Goal: Check status: Check status

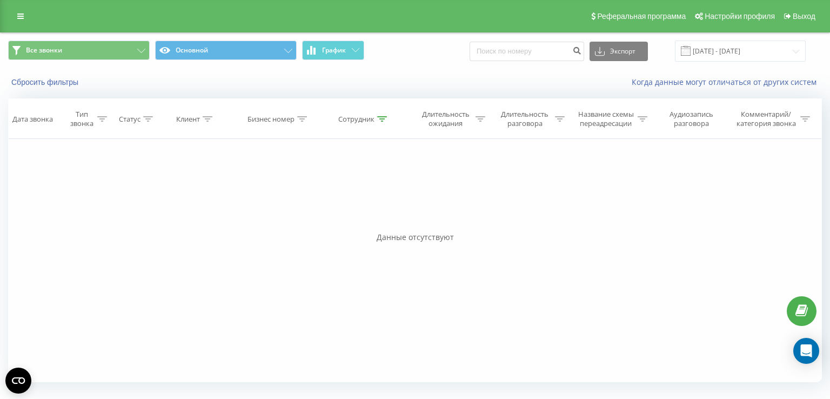
click at [62, 91] on div "Сбросить фильтры Когда данные могут отличаться от других систем" at bounding box center [415, 82] width 829 height 26
click at [65, 83] on button "Сбросить фильтры" at bounding box center [46, 82] width 76 height 10
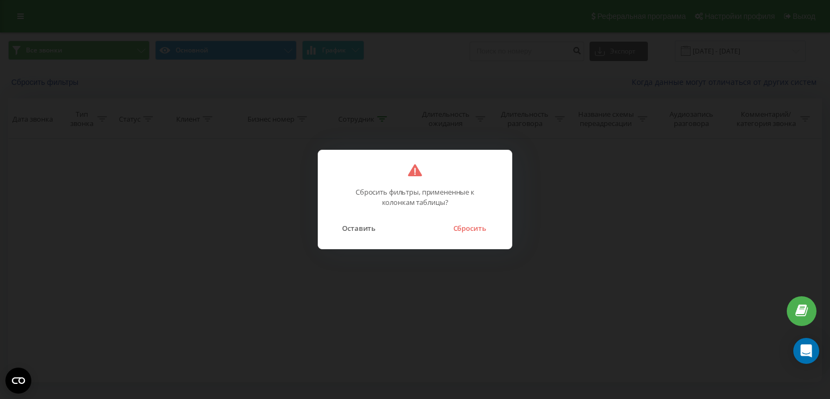
click at [481, 230] on button "Сбросить" at bounding box center [469, 228] width 44 height 14
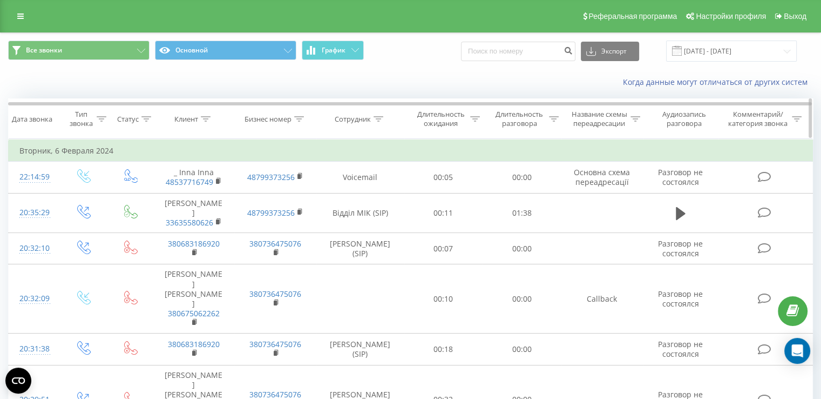
click at [341, 115] on div "Сотрудник" at bounding box center [353, 119] width 36 height 9
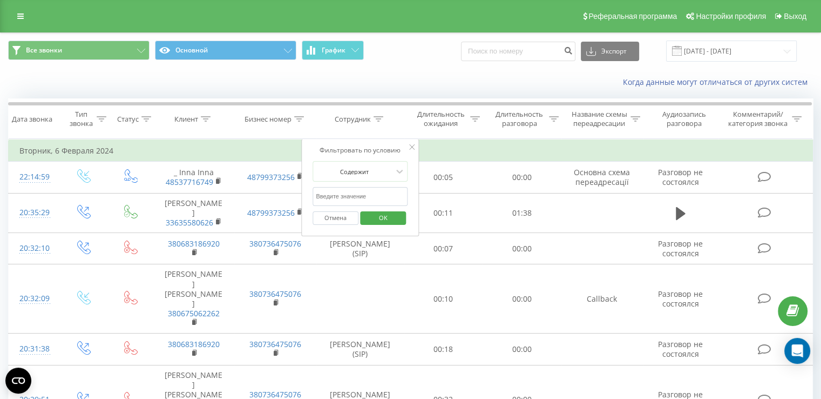
click at [378, 195] on input "text" at bounding box center [360, 196] width 95 height 19
type input "[PERSON_NAME]"
click at [392, 223] on span "OK" at bounding box center [383, 217] width 30 height 17
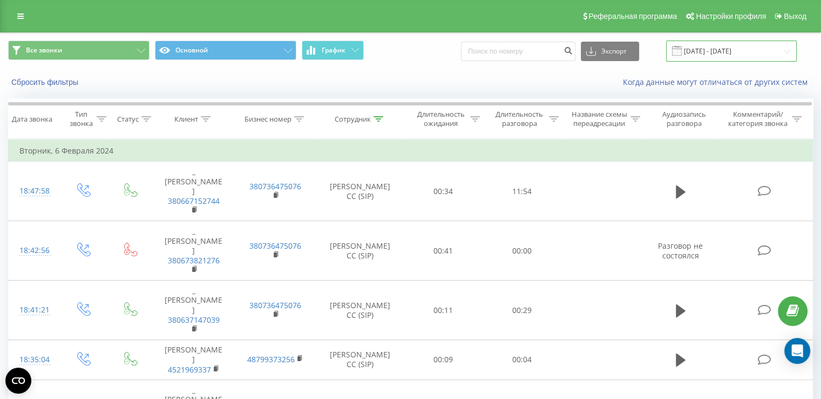
click at [709, 55] on input "[DATE] - [DATE]" at bounding box center [731, 51] width 131 height 21
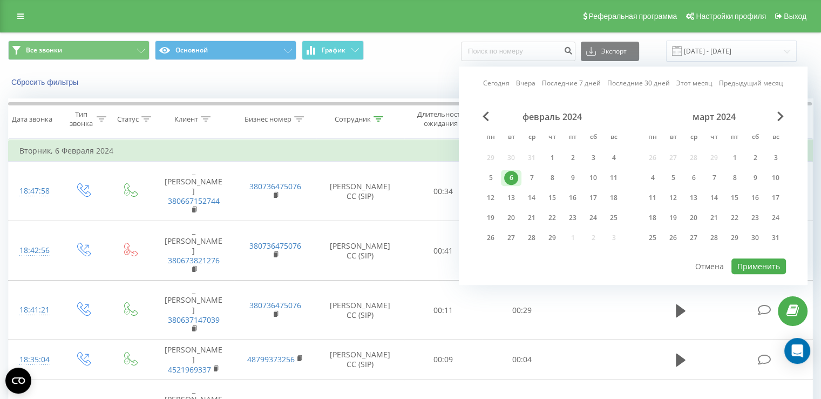
click at [509, 80] on link "Сегодня" at bounding box center [496, 83] width 26 height 10
click at [760, 261] on button "Применить" at bounding box center [759, 266] width 55 height 16
type input "[DATE] - [DATE]"
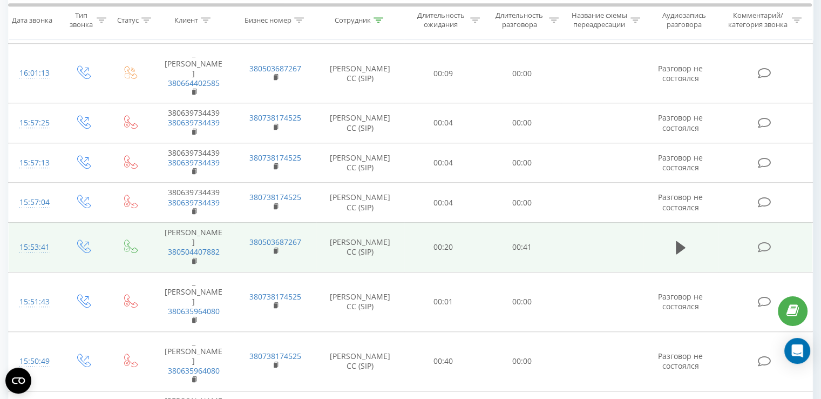
scroll to position [851, 0]
